Goal: Task Accomplishment & Management: Manage account settings

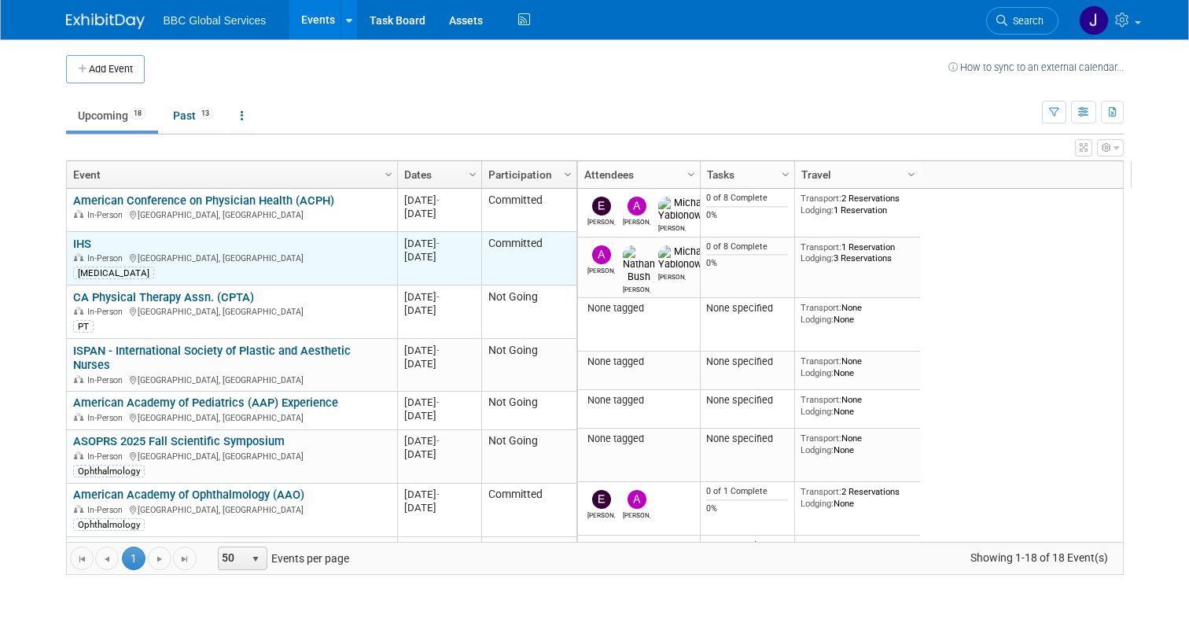
click at [79, 239] on link "IHS" at bounding box center [82, 244] width 18 height 14
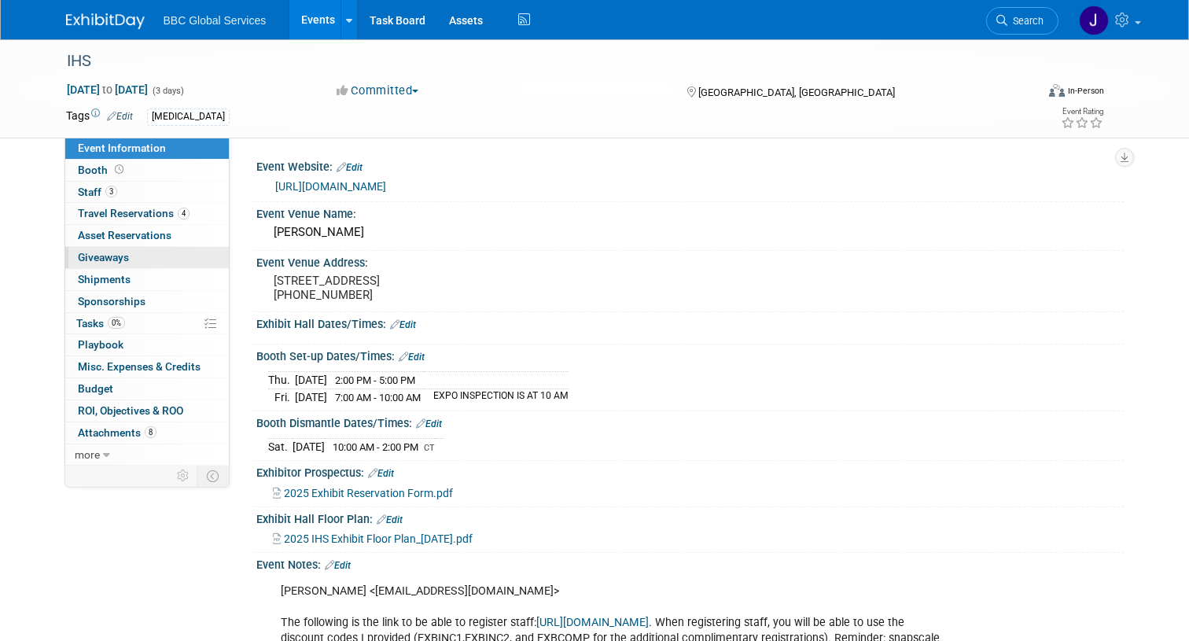
click at [99, 263] on span "Giveaways 0" at bounding box center [103, 257] width 51 height 13
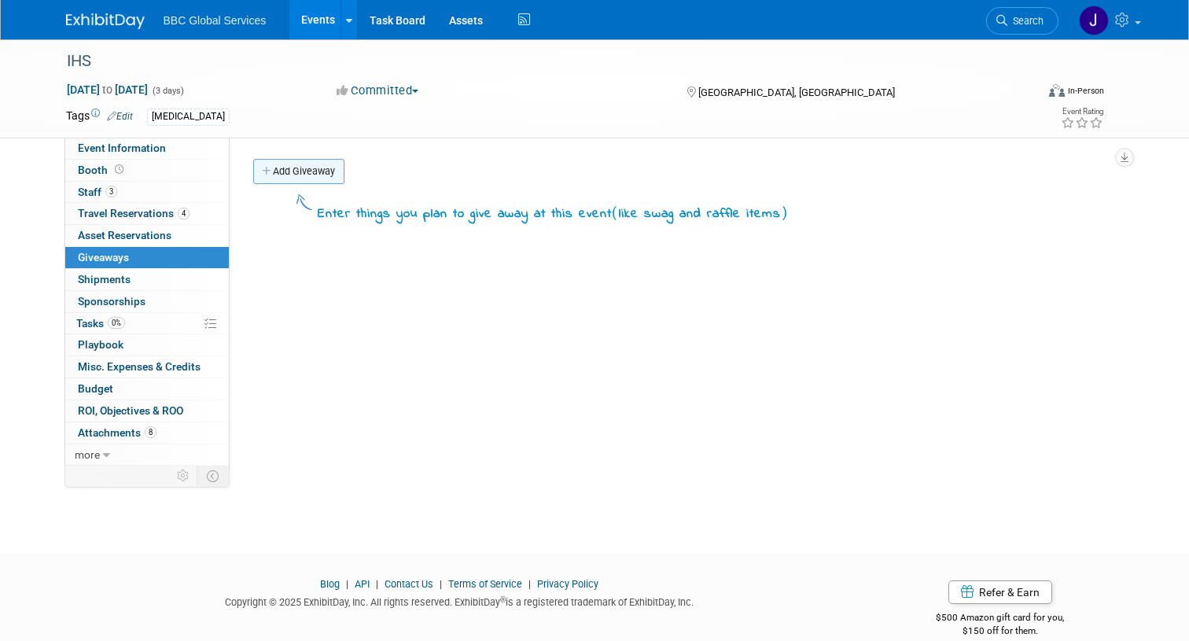
click at [303, 172] on link "Add Giveaway" at bounding box center [298, 171] width 91 height 25
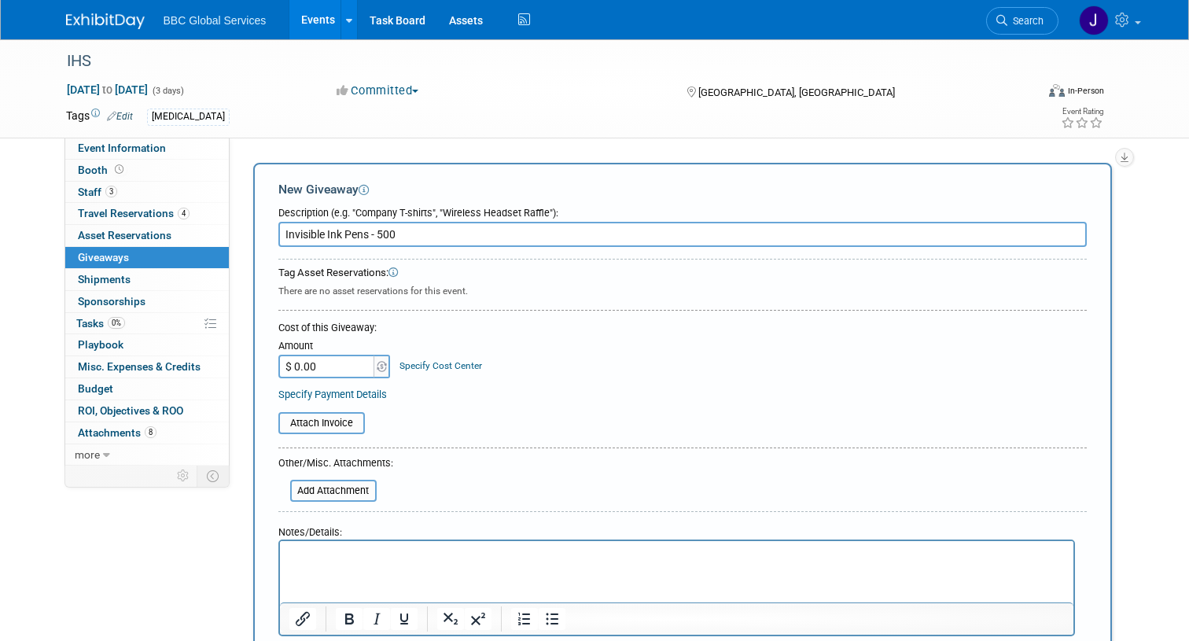
type input "Invisible Ink Pens - 500"
click at [316, 366] on input "$ 0.00" at bounding box center [327, 367] width 98 height 24
type input "$ 775.00"
click at [304, 561] on p "Rich Text Area. Press ALT-0 for help." at bounding box center [676, 555] width 775 height 16
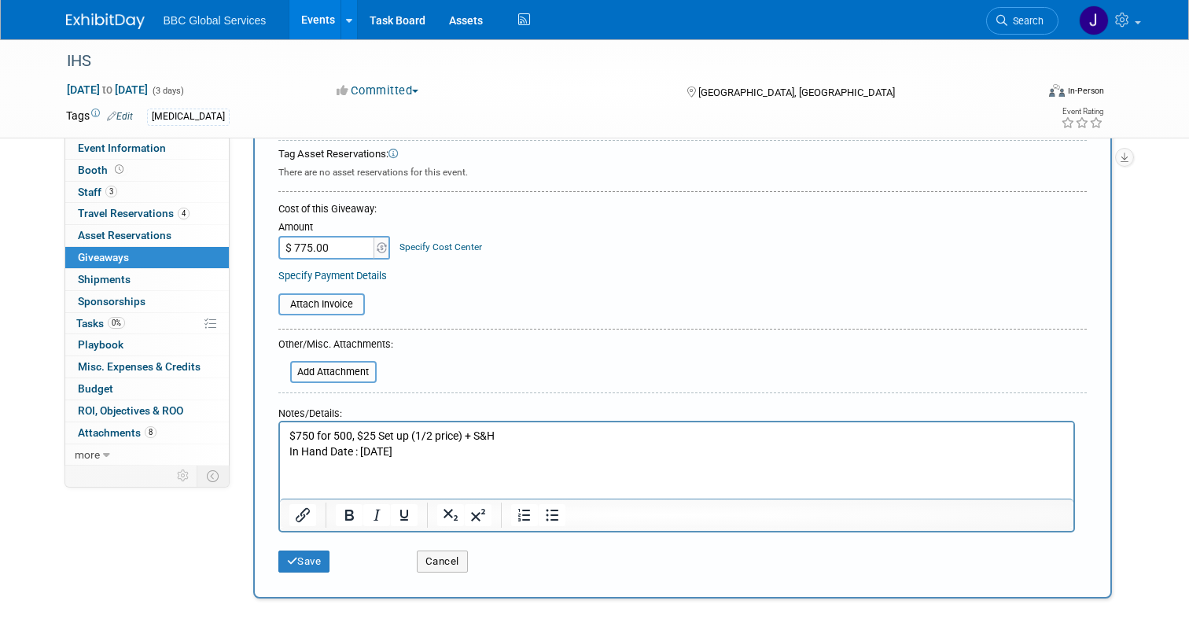
scroll to position [147, 0]
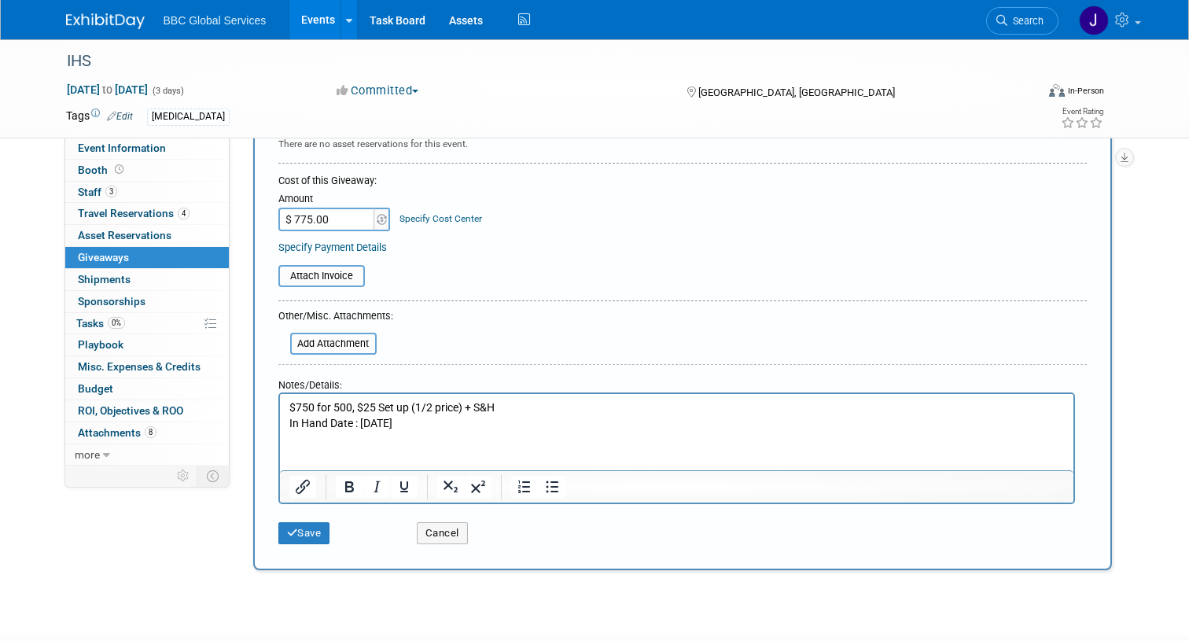
click at [495, 409] on p "$750 for 500, $25 Set up (1/2 price) + S&H" at bounding box center [676, 408] width 775 height 16
click at [303, 534] on button "Save" at bounding box center [304, 533] width 52 height 22
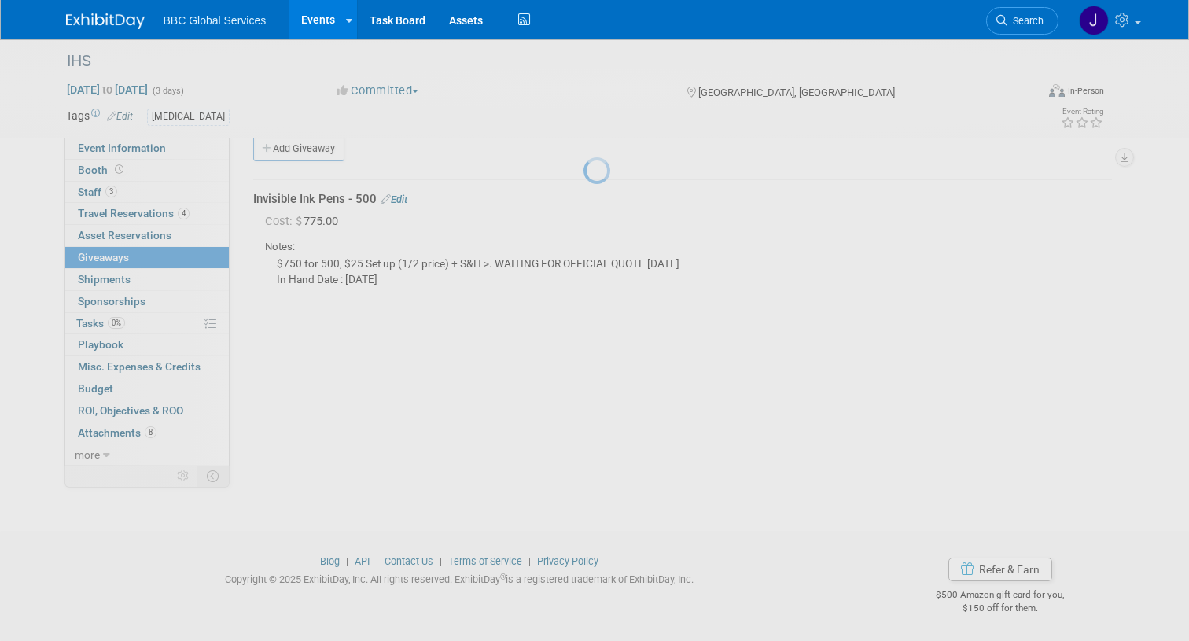
scroll to position [23, 0]
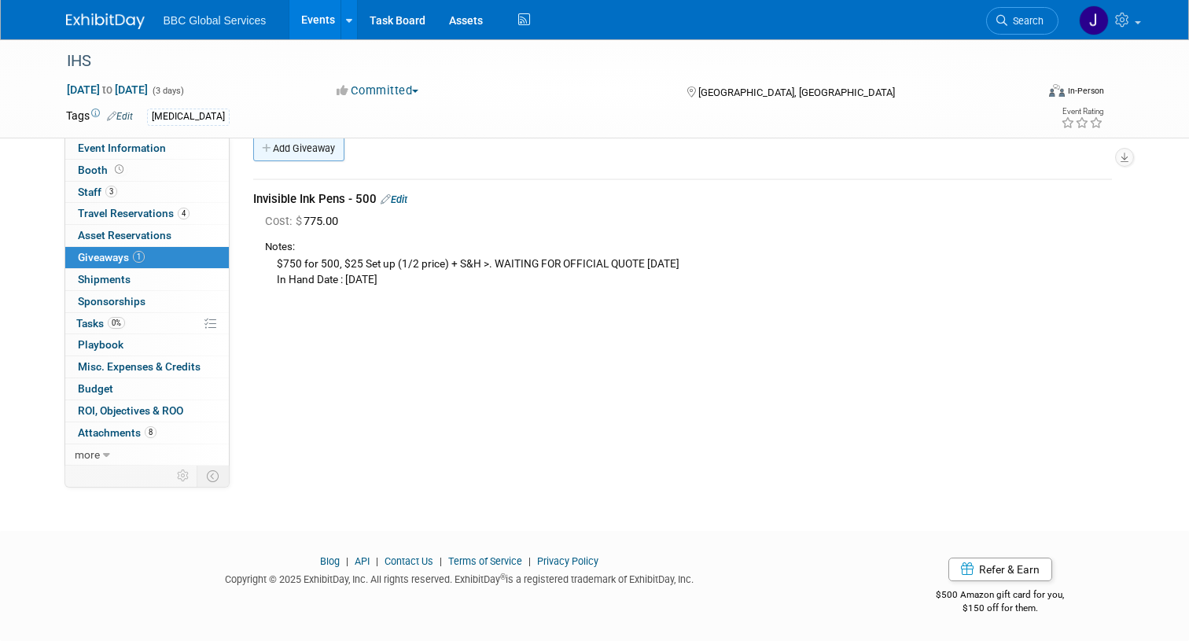
click at [306, 151] on link "Add Giveaway" at bounding box center [298, 148] width 91 height 25
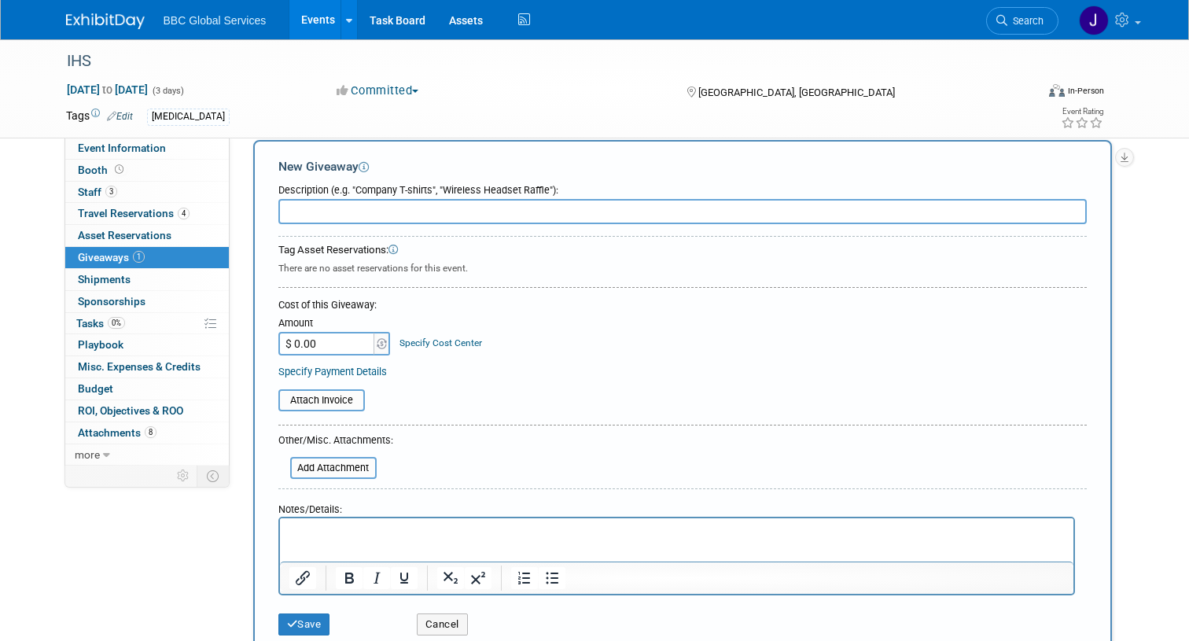
scroll to position [0, 0]
type input "Hats"
click at [303, 534] on p "Rich Text Area. Press ALT-0 for help." at bounding box center [676, 532] width 775 height 16
click at [295, 620] on button "Save" at bounding box center [304, 624] width 52 height 22
